Goal: Task Accomplishment & Management: Manage account settings

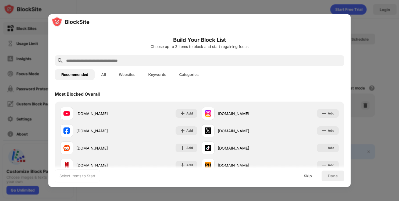
click at [105, 73] on button "All" at bounding box center [104, 74] width 18 height 11
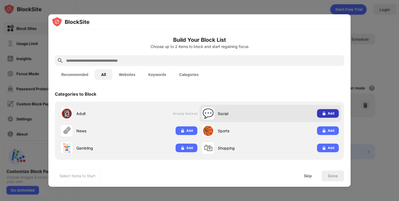
click at [328, 112] on div "Add" at bounding box center [331, 113] width 7 height 5
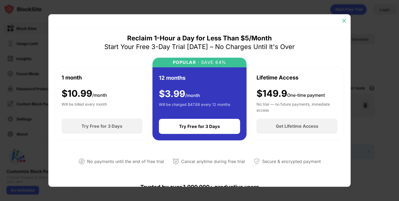
click at [342, 21] on img at bounding box center [344, 20] width 5 height 5
